Goal: Task Accomplishment & Management: Use online tool/utility

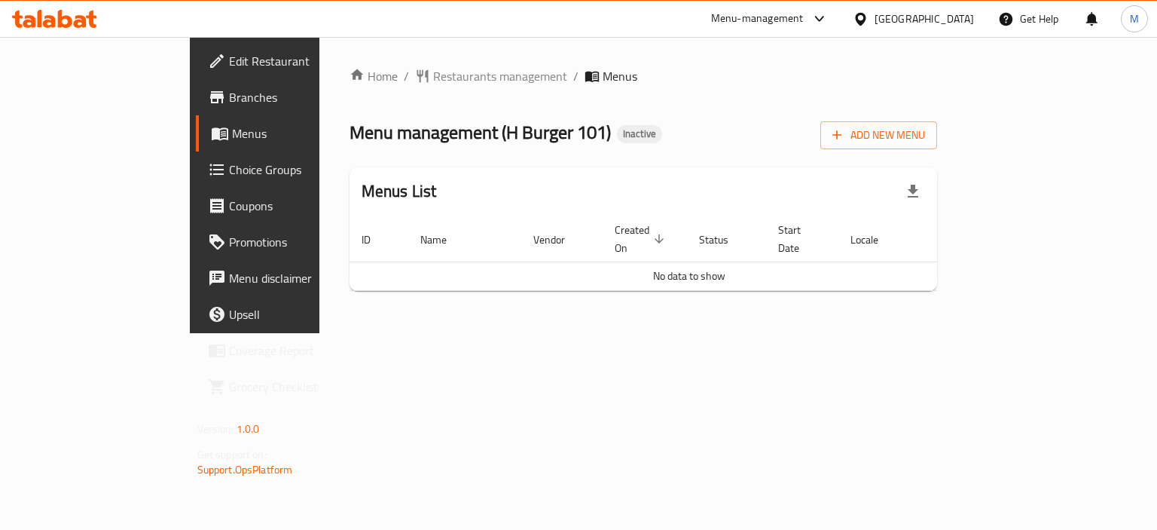
click at [229, 88] on span "Branches" at bounding box center [300, 97] width 142 height 18
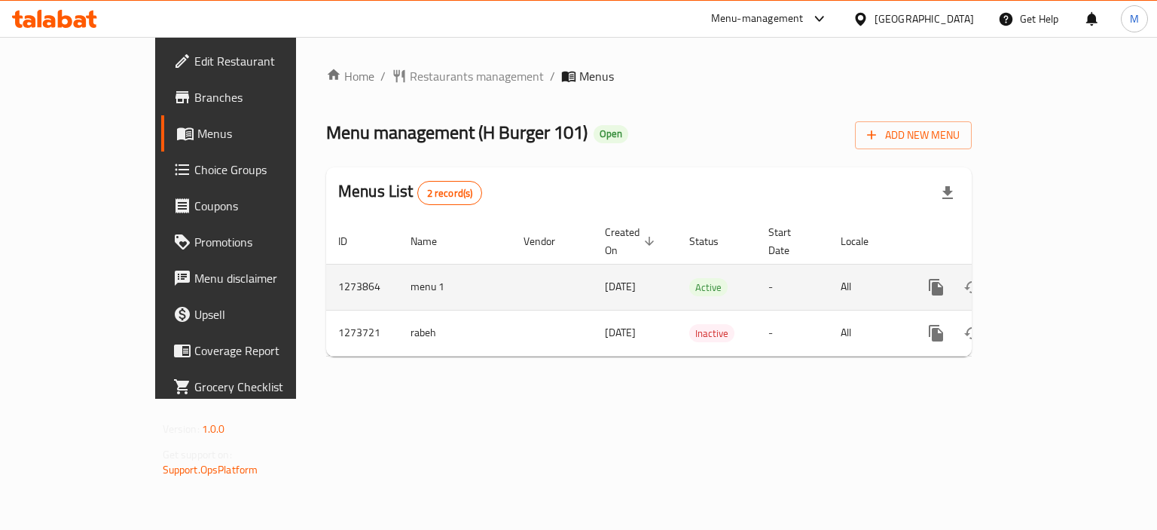
click at [1054, 278] on icon "enhanced table" at bounding box center [1045, 287] width 18 height 18
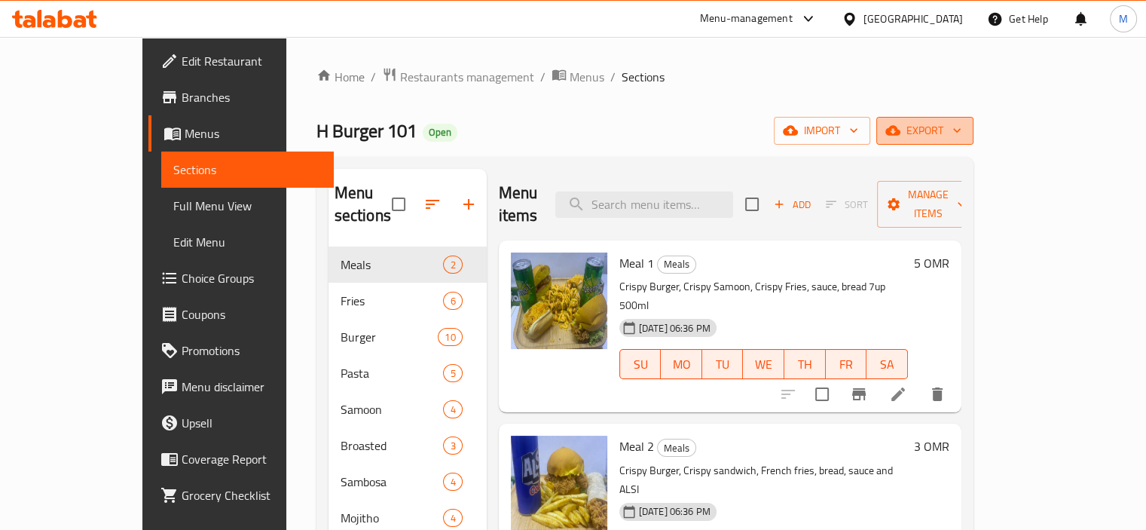
click at [961, 125] on span "export" at bounding box center [924, 130] width 73 height 19
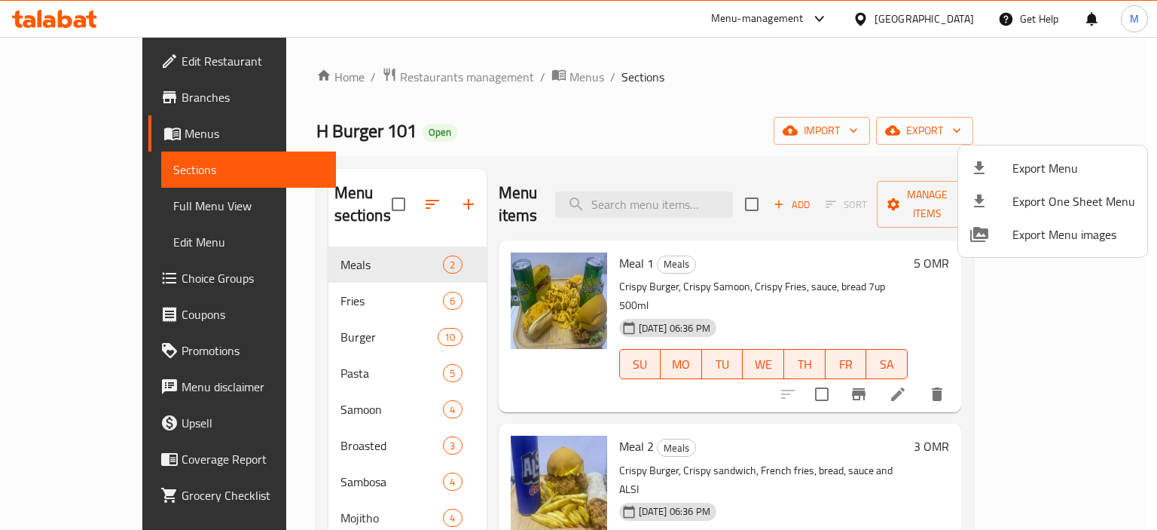
click at [1005, 157] on li "Export Menu" at bounding box center [1052, 167] width 189 height 33
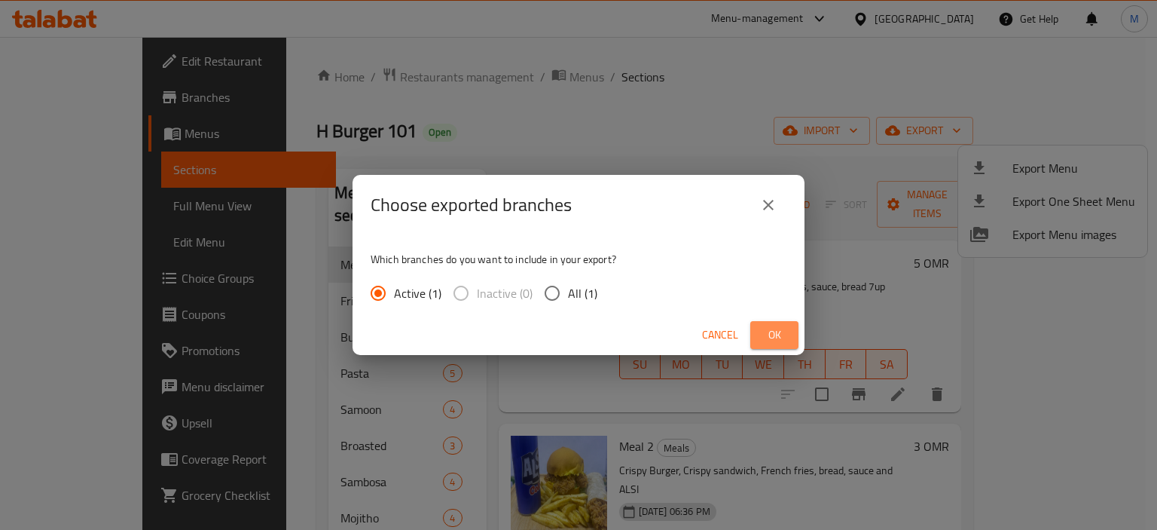
click at [777, 326] on span "Ok" at bounding box center [774, 334] width 24 height 19
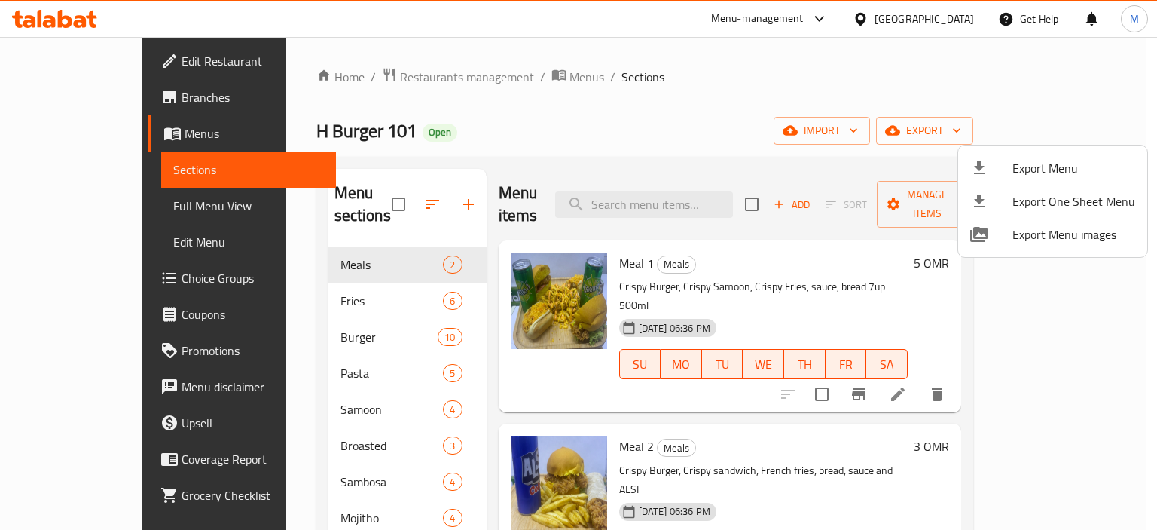
click at [93, 96] on div at bounding box center [578, 265] width 1157 height 530
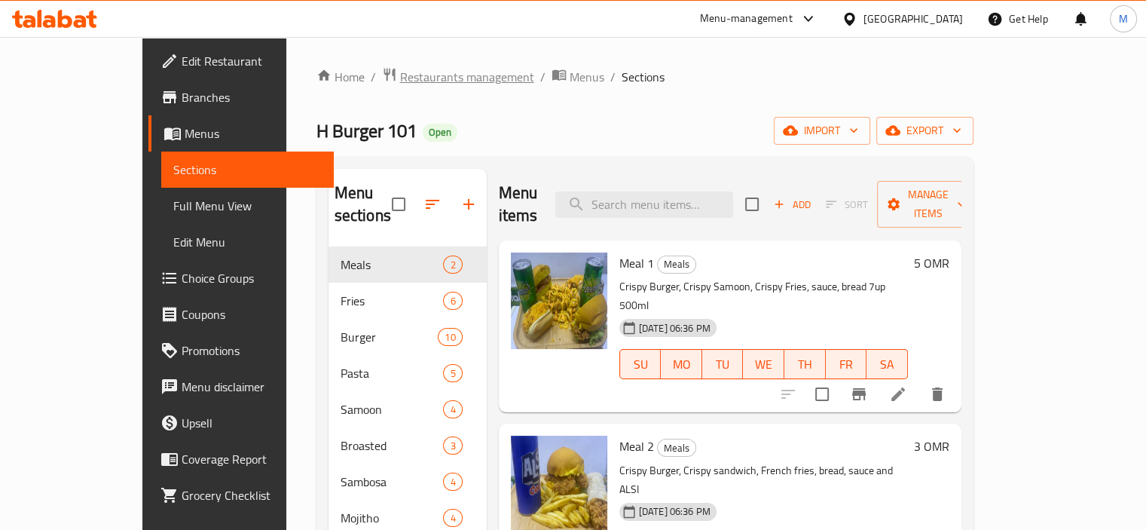
click at [400, 75] on span "Restaurants management" at bounding box center [467, 77] width 134 height 18
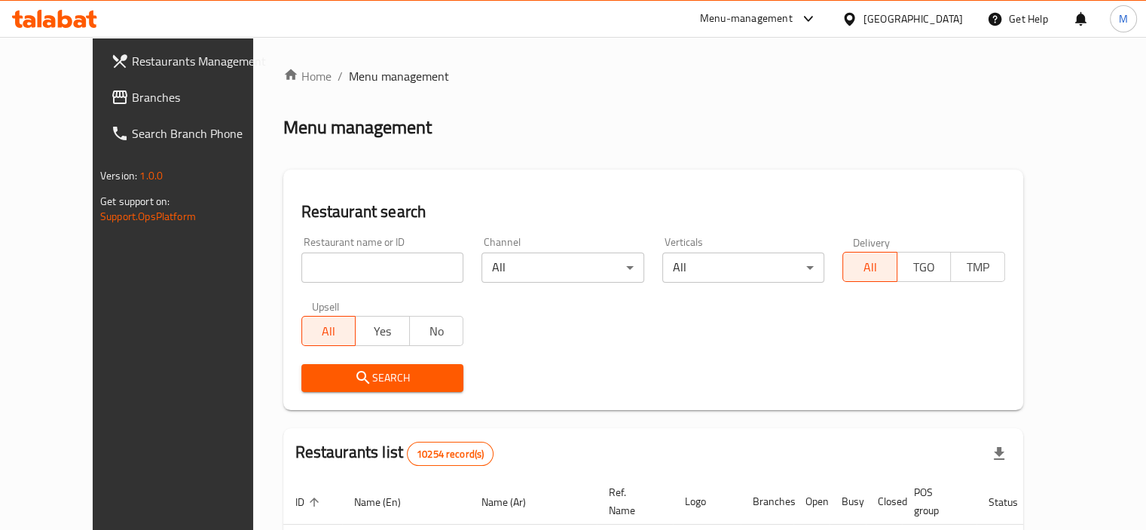
click at [400, 282] on div "Restaurant name or ID Restaurant name or ID" at bounding box center [382, 259] width 181 height 64
click at [391, 266] on input "search" at bounding box center [382, 267] width 163 height 30
paste input "776190"
type input "776190"
click at [363, 374] on span "Search" at bounding box center [382, 377] width 139 height 19
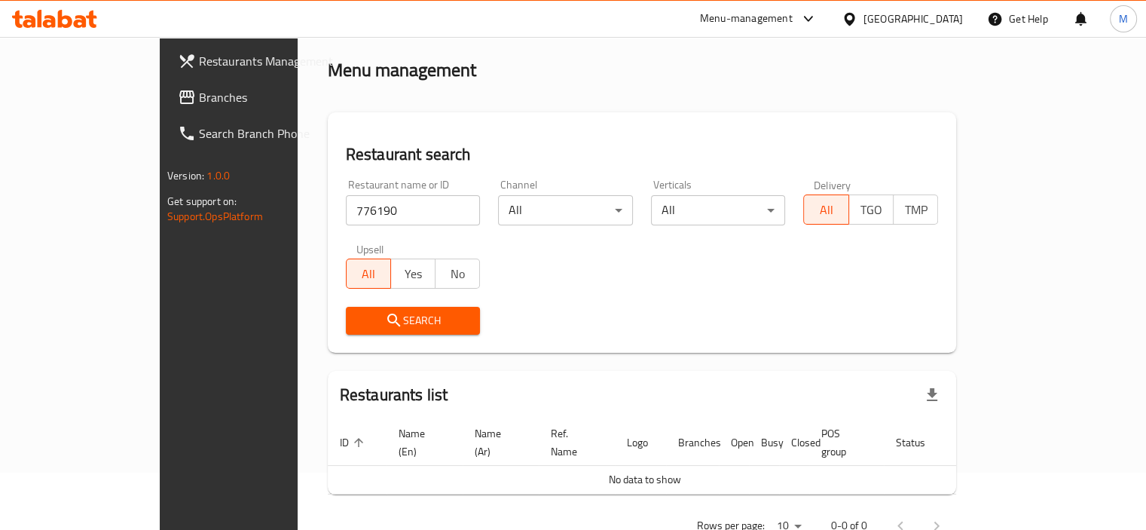
scroll to position [85, 0]
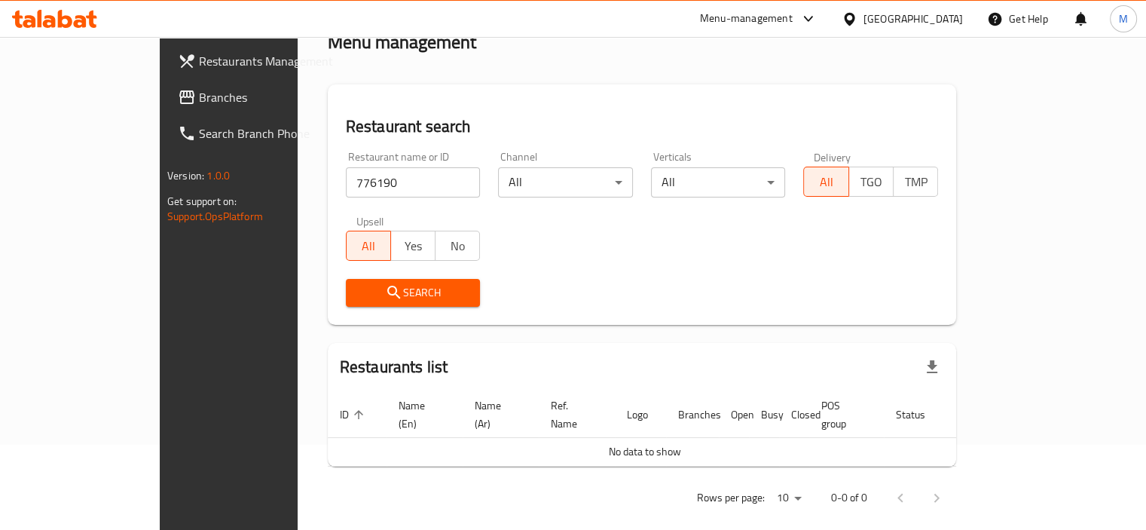
click at [199, 92] on span "Branches" at bounding box center [269, 97] width 140 height 18
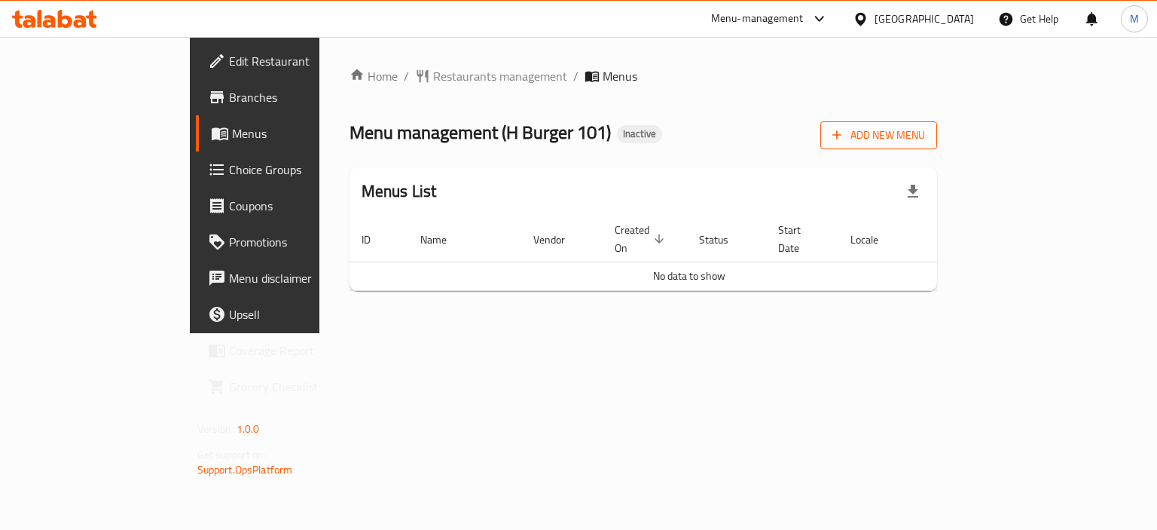
click at [925, 138] on span "Add New Menu" at bounding box center [878, 135] width 93 height 19
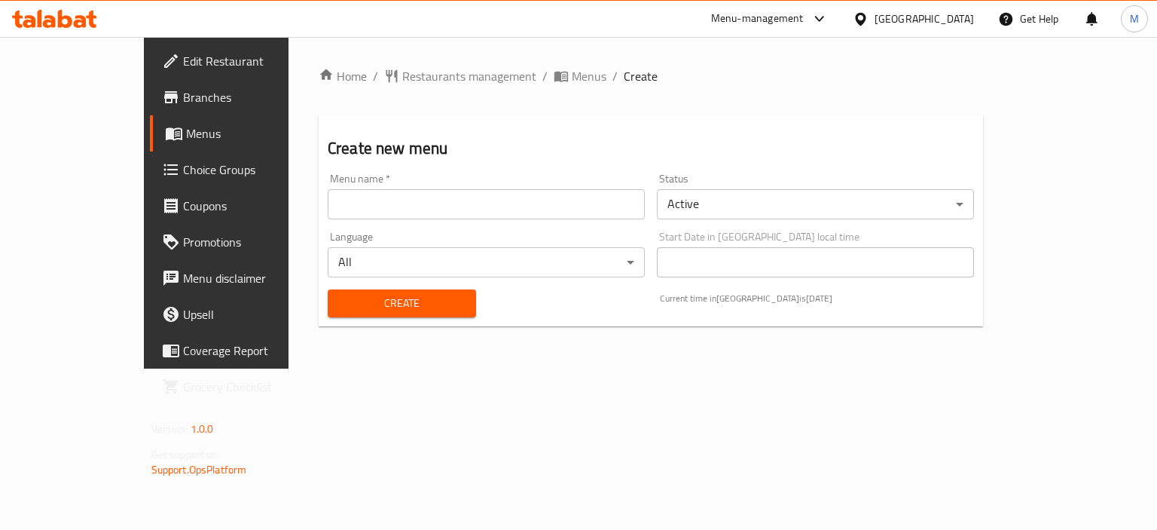
click at [572, 197] on input "text" at bounding box center [486, 204] width 317 height 30
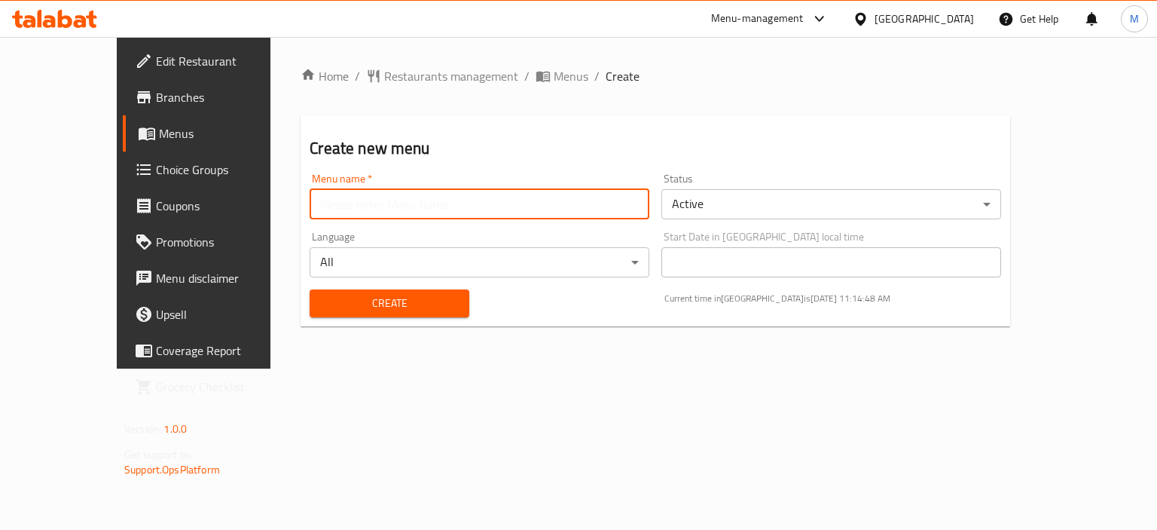
type input "new"
click at [367, 304] on span "Create" at bounding box center [389, 303] width 135 height 19
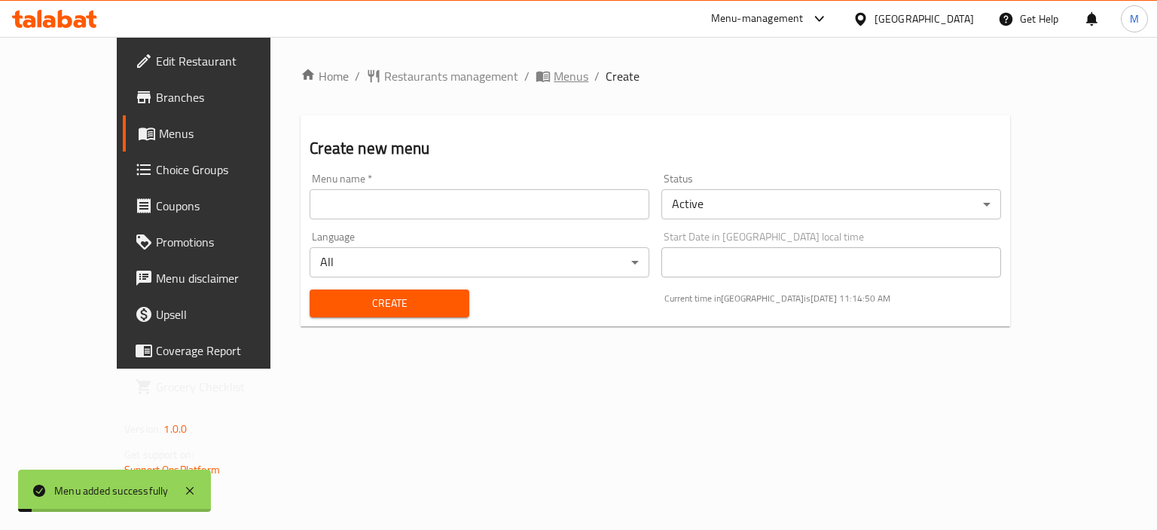
click at [554, 70] on span "Menus" at bounding box center [571, 76] width 35 height 18
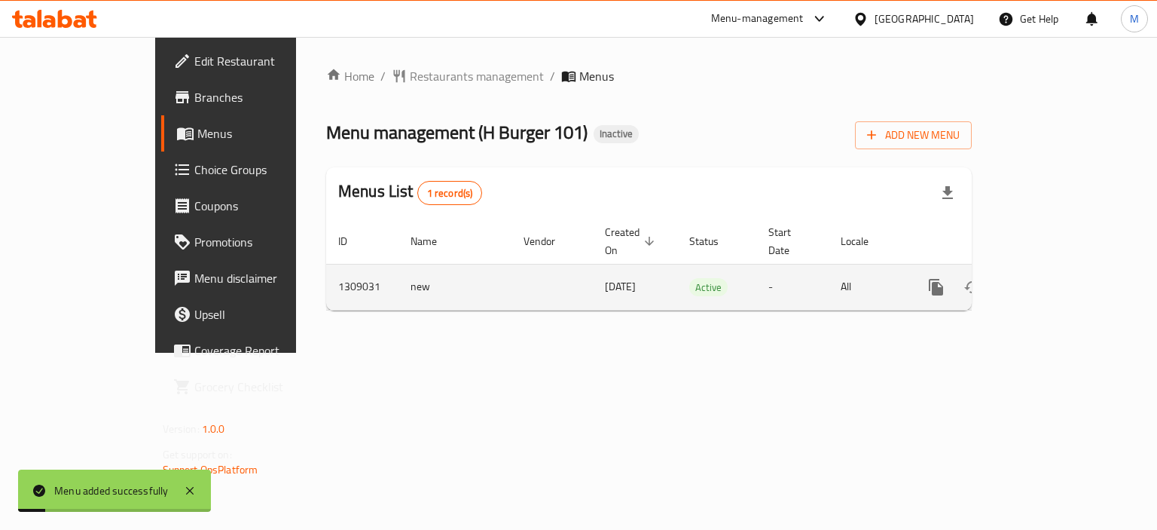
click at [1054, 278] on icon "enhanced table" at bounding box center [1045, 287] width 18 height 18
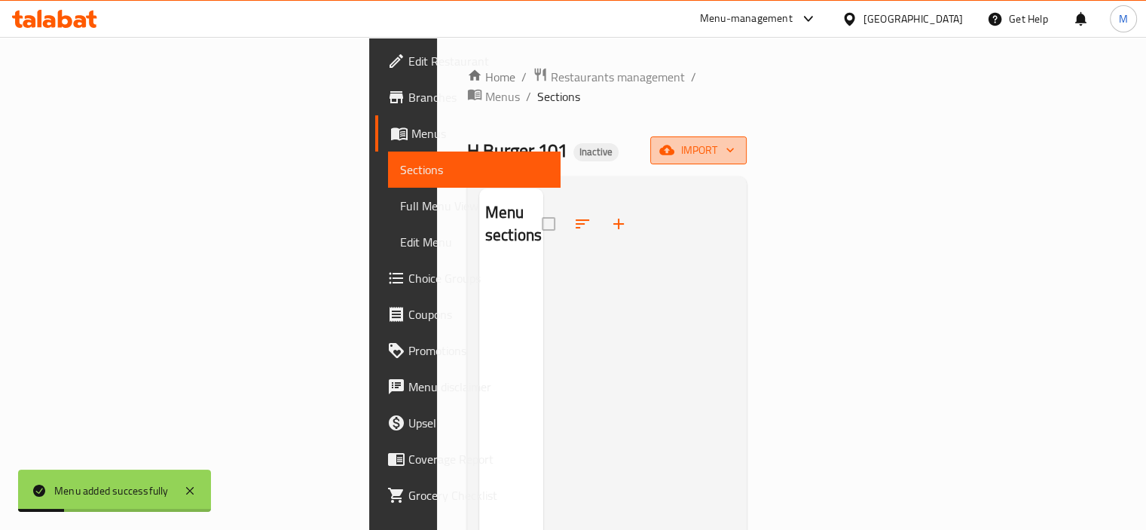
click at [746, 142] on button "import" at bounding box center [698, 150] width 96 height 28
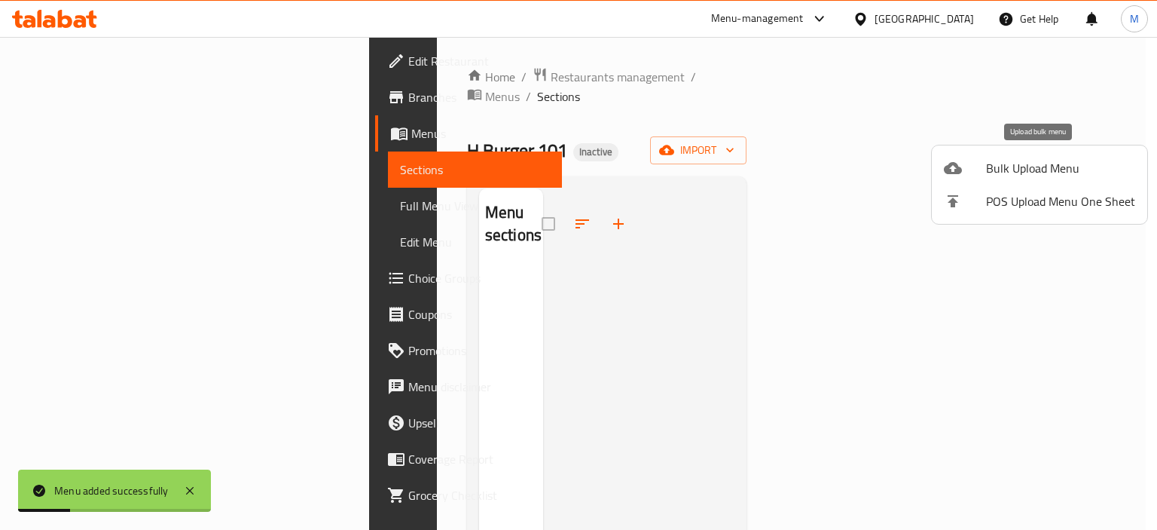
click at [1010, 171] on span "Bulk Upload Menu" at bounding box center [1060, 168] width 149 height 18
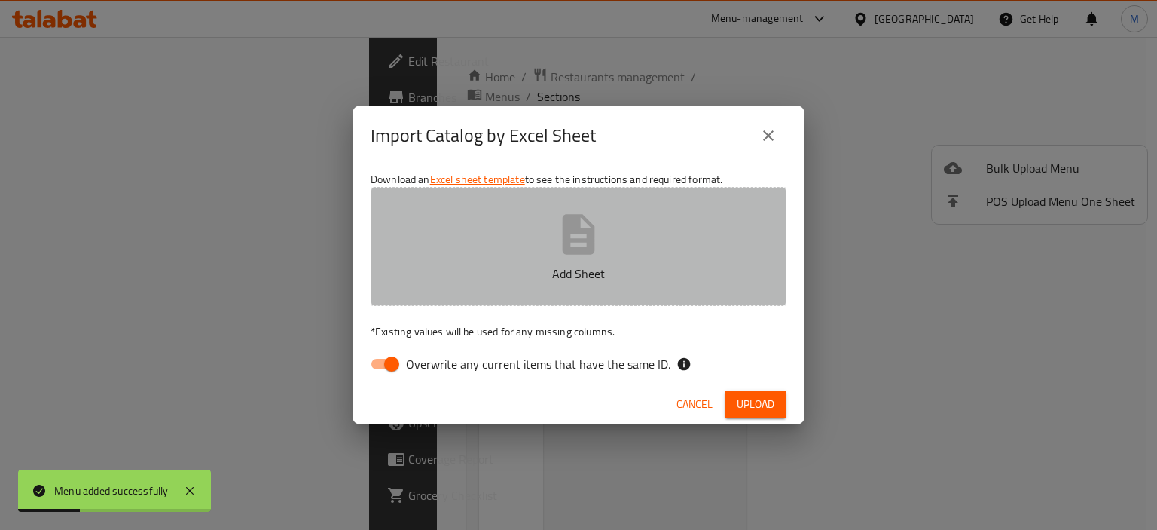
click at [717, 256] on button "Add Sheet" at bounding box center [579, 246] width 416 height 119
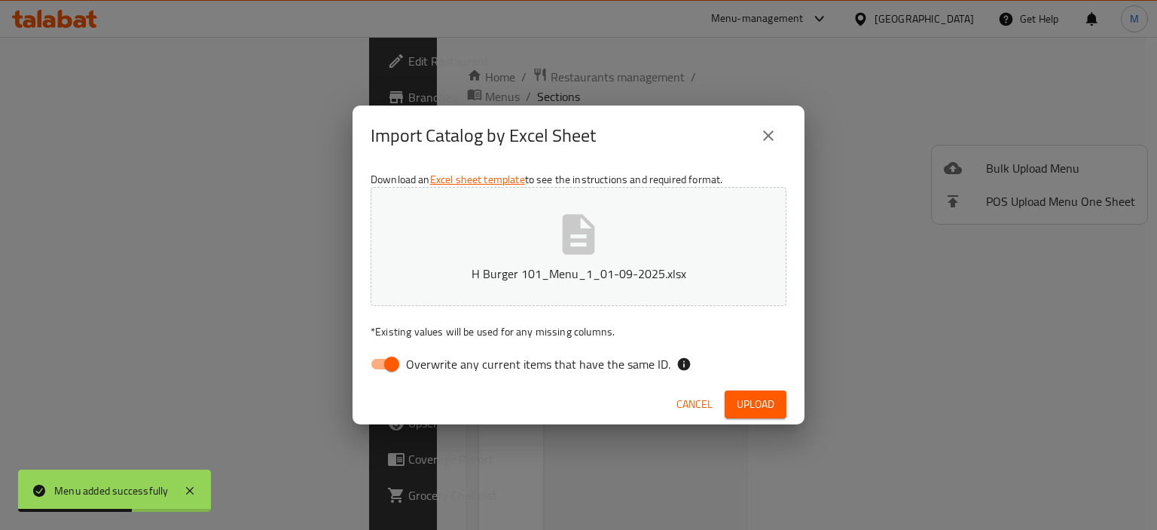
click at [609, 367] on span "Overwrite any current items that have the same ID." at bounding box center [538, 364] width 264 height 18
click at [435, 367] on input "Overwrite any current items that have the same ID." at bounding box center [392, 364] width 86 height 29
checkbox input "false"
click at [762, 401] on span "Upload" at bounding box center [756, 404] width 38 height 19
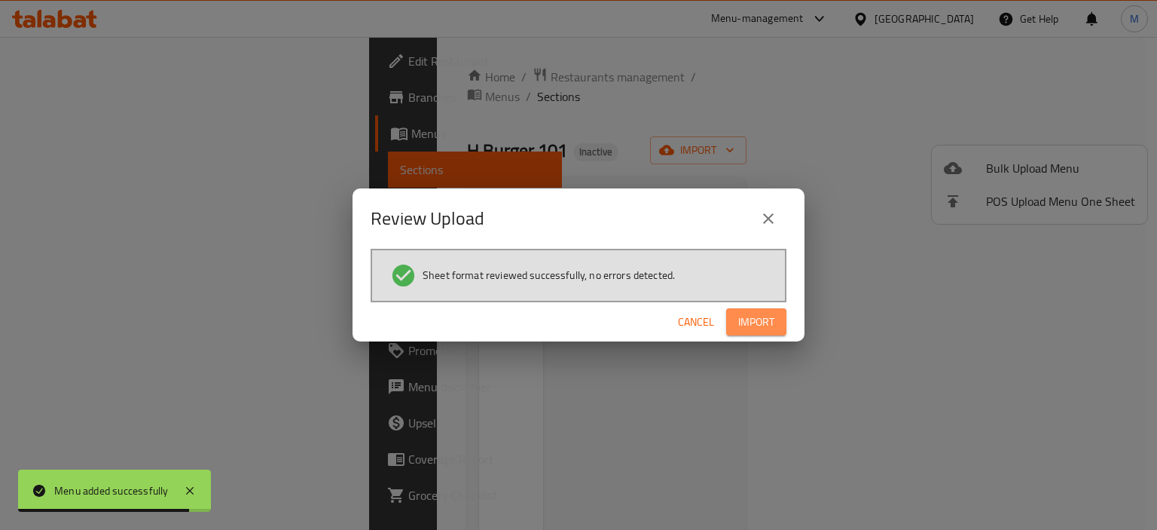
click at [746, 316] on span "Import" at bounding box center [756, 322] width 36 height 19
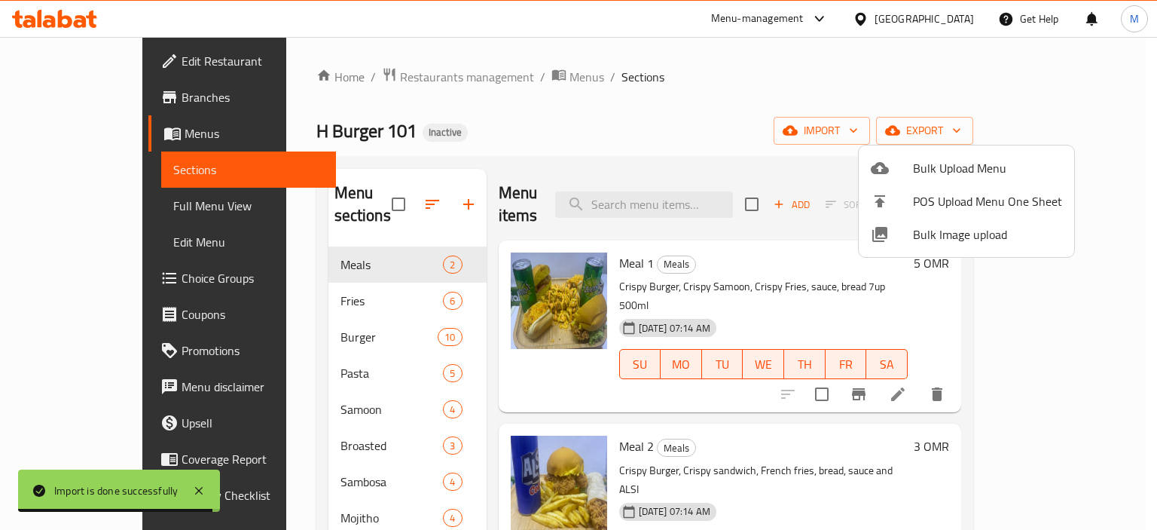
click at [87, 93] on div at bounding box center [578, 265] width 1157 height 530
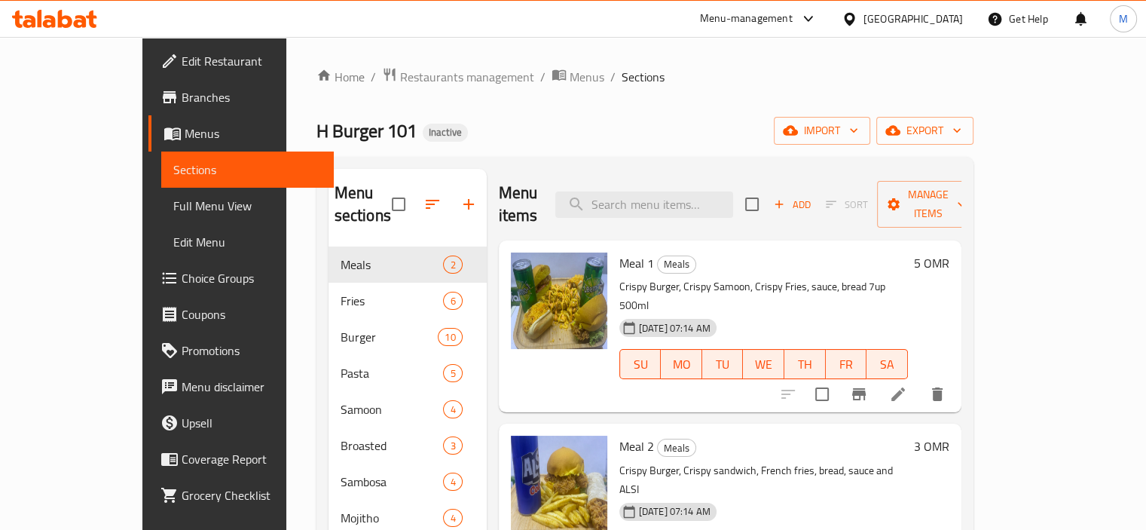
click at [182, 93] on span "Branches" at bounding box center [252, 97] width 140 height 18
